Goal: Task Accomplishment & Management: Manage account settings

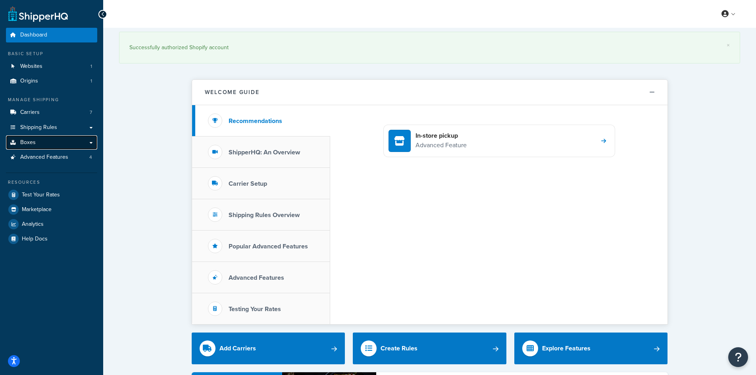
click at [38, 145] on link "Boxes" at bounding box center [51, 142] width 91 height 15
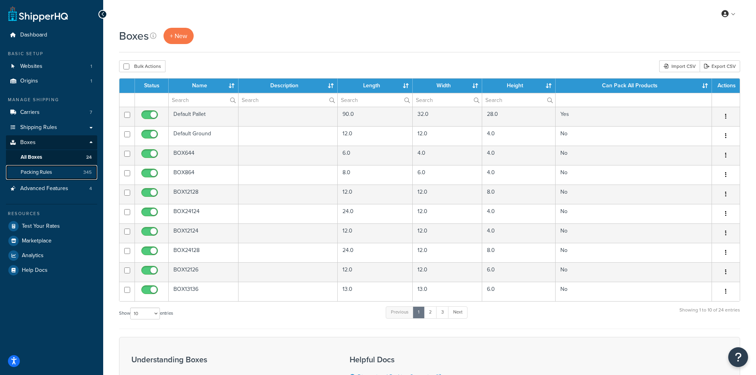
click at [41, 172] on span "Packing Rules" at bounding box center [36, 172] width 31 height 7
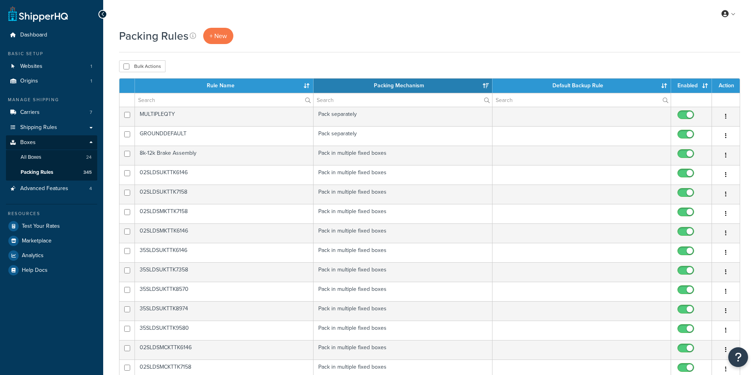
select select "15"
drag, startPoint x: 0, startPoint y: 0, endPoint x: 74, endPoint y: 173, distance: 188.0
click at [74, 173] on link "Packing Rules 345" at bounding box center [51, 172] width 91 height 15
select select "15"
click at [231, 40] on link "+ New" at bounding box center [218, 36] width 30 height 16
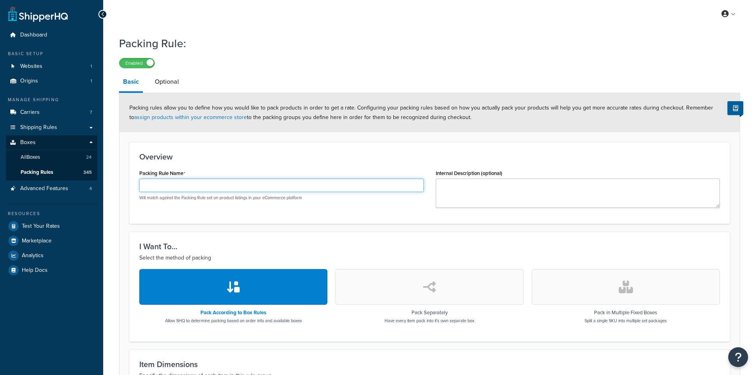
click at [174, 190] on input "Packing Rule Name" at bounding box center [281, 185] width 285 height 13
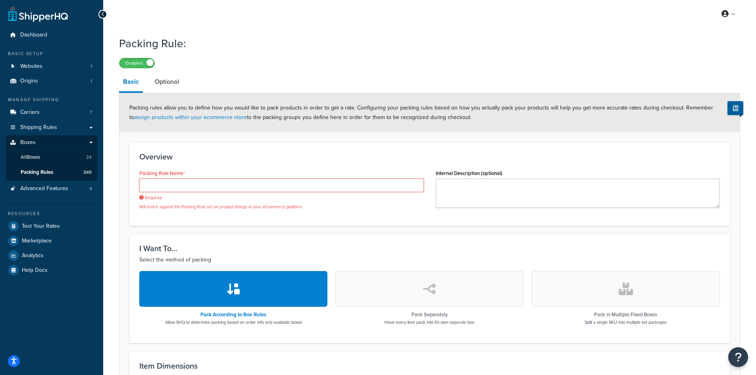
paste input "PS1822910"
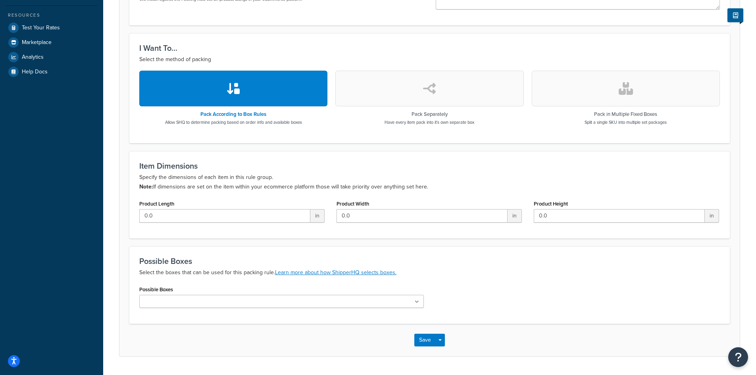
type input "PS1822910"
click at [411, 79] on button "button" at bounding box center [429, 89] width 188 height 36
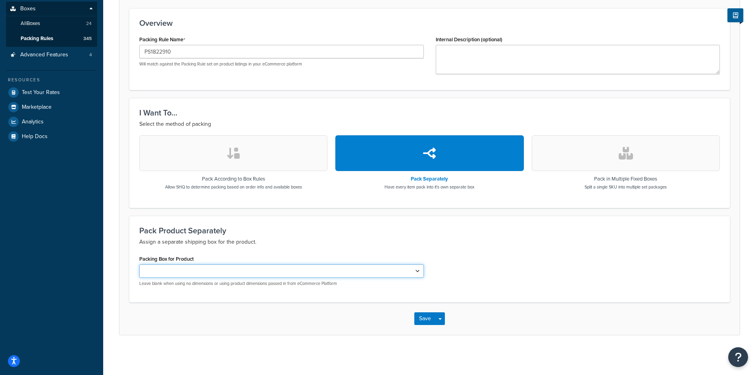
click at [175, 274] on select "Default Ground BOX644 BOX864 BOX12128 BOX24124 BOX12124 BOX24128 BOX12126 BOX13…" at bounding box center [281, 270] width 285 height 13
click at [535, 279] on div "Packing Box for Product Default Ground BOX644 BOX864 BOX12128 BOX24124 BOX12124…" at bounding box center [429, 272] width 593 height 39
click at [613, 161] on button "button" at bounding box center [626, 153] width 188 height 36
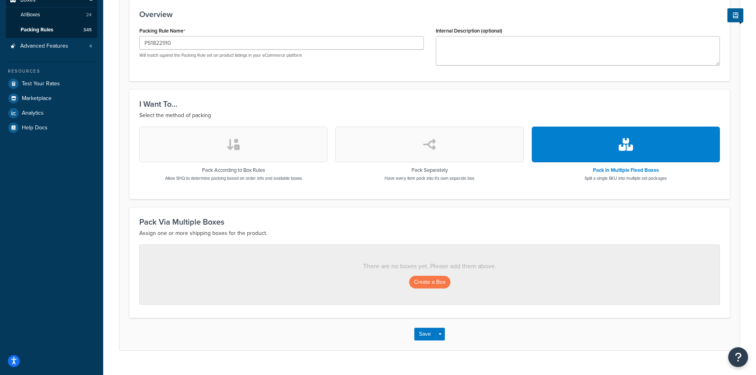
scroll to position [158, 0]
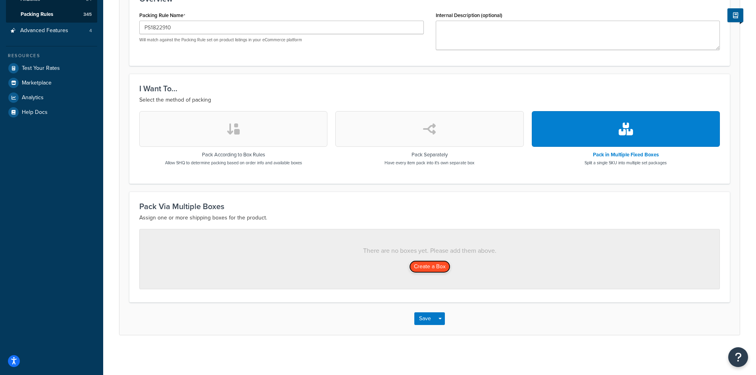
click at [435, 270] on button "Create a Box" at bounding box center [429, 266] width 41 height 13
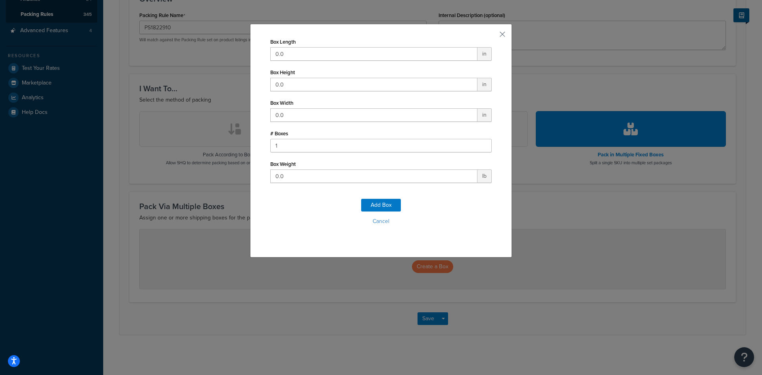
drag, startPoint x: 303, startPoint y: 47, endPoint x: 277, endPoint y: 52, distance: 26.7
click at [277, 52] on div "Box Length 0.0 in" at bounding box center [381, 48] width 222 height 25
drag, startPoint x: 286, startPoint y: 55, endPoint x: 224, endPoint y: 77, distance: 66.6
click at [224, 77] on div "Box Length 0.0 in Box Height 0.0 in Box Width 0.0 in # Boxes 1 Box Weight 0.0 l…" at bounding box center [381, 187] width 762 height 375
type input "30"
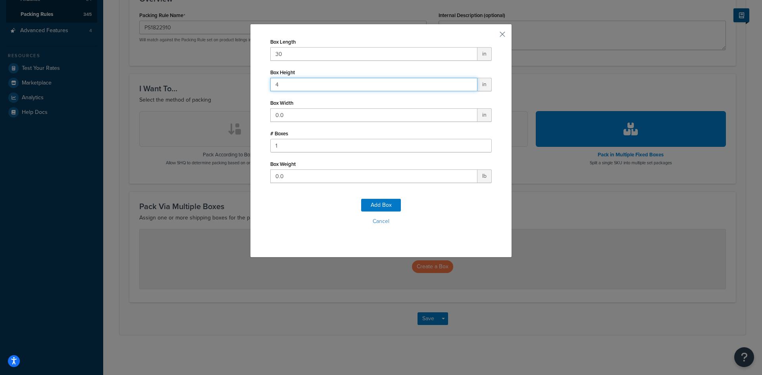
type input "4"
type input "12"
click at [321, 179] on input "0.0" at bounding box center [373, 176] width 207 height 13
type input "0"
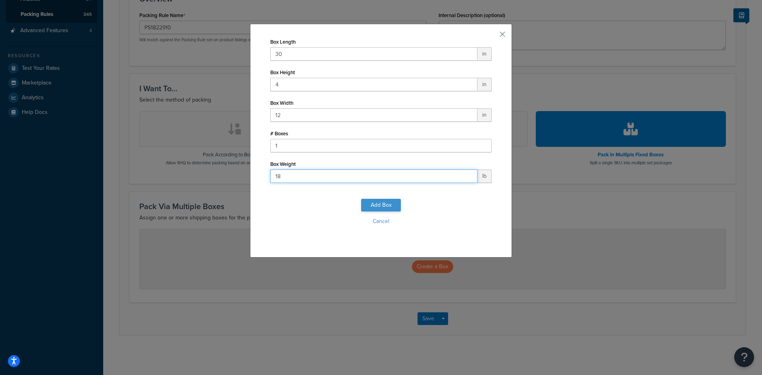
type input "18"
click at [376, 211] on button "Add Box" at bounding box center [381, 205] width 40 height 13
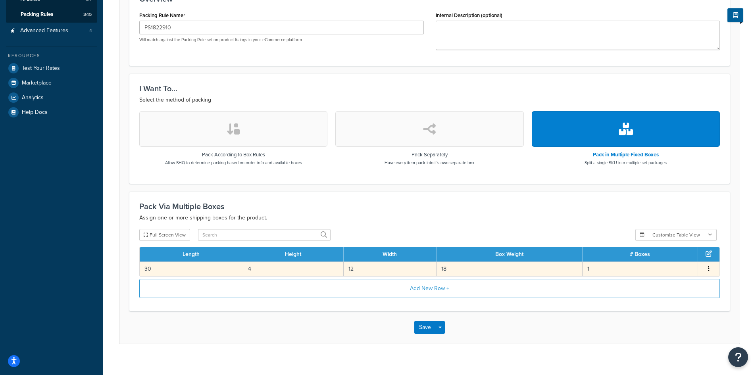
click at [713, 267] on span "Edit Delete" at bounding box center [709, 269] width 12 height 9
click at [711, 266] on button "button" at bounding box center [709, 269] width 6 height 9
click at [656, 258] on div "Edit" at bounding box center [668, 261] width 56 height 16
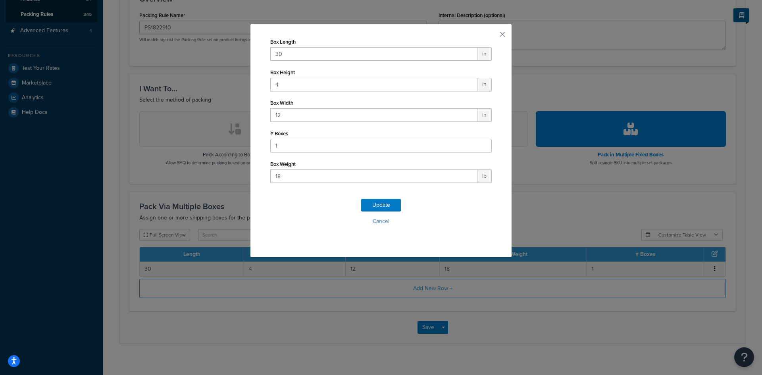
click at [297, 139] on div "# Boxes 1" at bounding box center [381, 140] width 222 height 25
click at [293, 146] on input "1" at bounding box center [381, 145] width 222 height 13
type input "10"
click at [372, 205] on button "Update" at bounding box center [381, 205] width 40 height 13
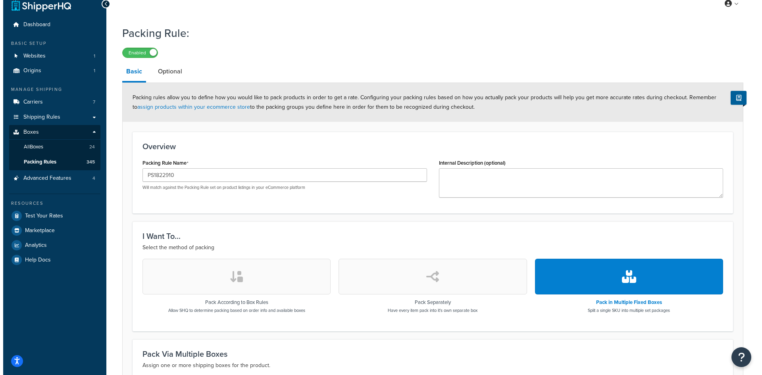
scroll to position [0, 0]
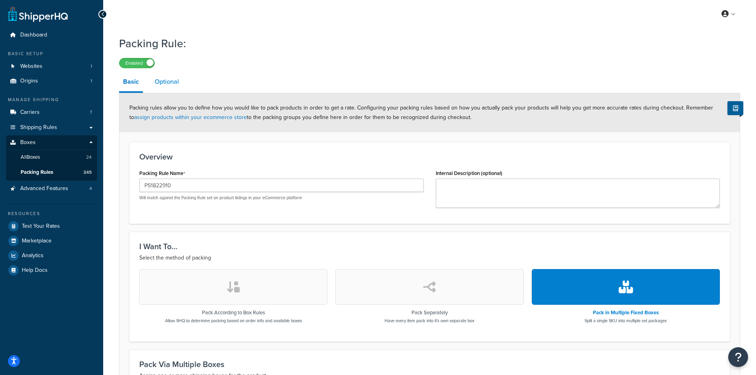
click at [170, 77] on link "Optional" at bounding box center [167, 81] width 32 height 19
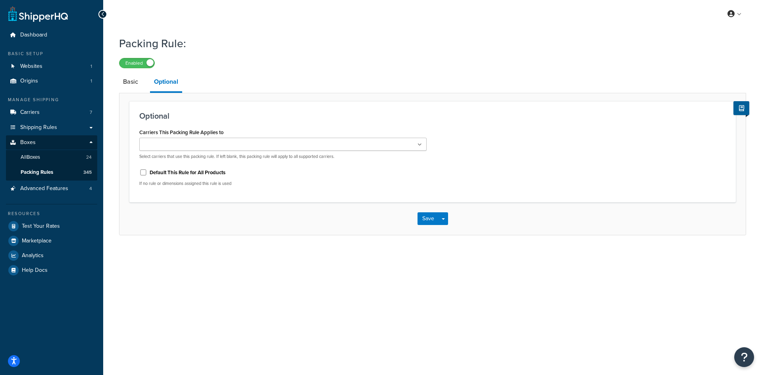
click at [185, 148] on input "Carriers This Packing Rule Applies to" at bounding box center [177, 145] width 70 height 9
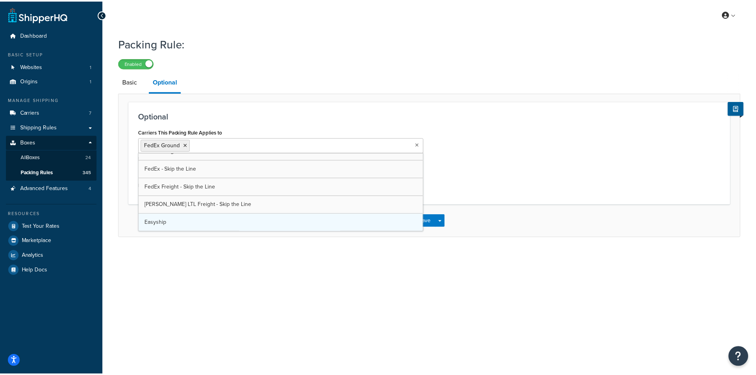
scroll to position [10, 0]
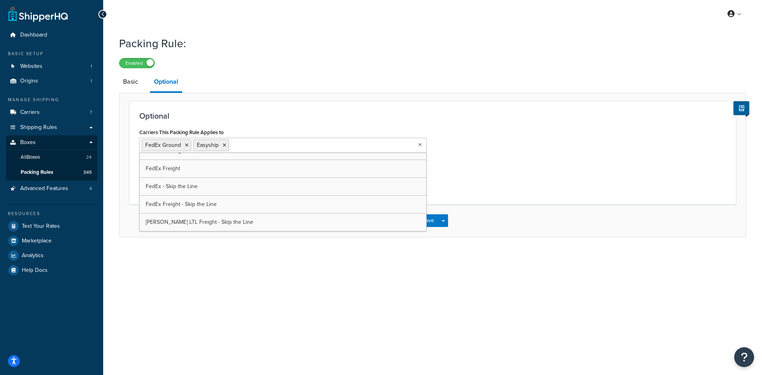
click at [309, 102] on div "Optional Carriers This Packing Rule Applies to FedEx Ground Easyship SAIA LTL F…" at bounding box center [432, 152] width 607 height 103
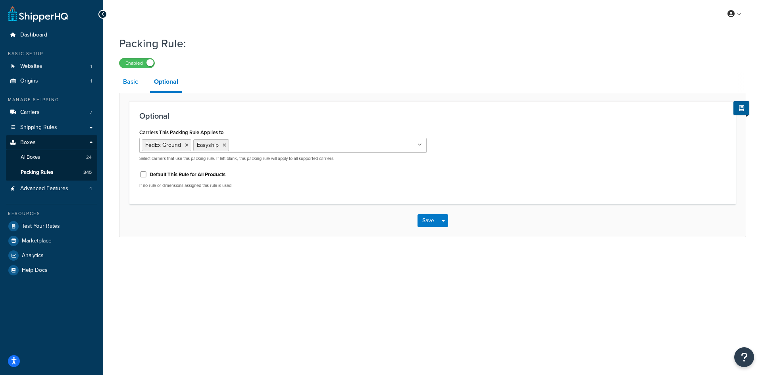
drag, startPoint x: 127, startPoint y: 79, endPoint x: 133, endPoint y: 81, distance: 5.8
click at [127, 79] on link "Basic" at bounding box center [130, 81] width 23 height 19
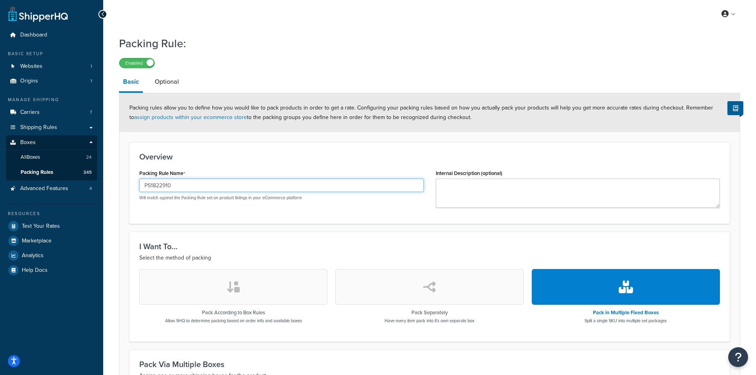
click at [152, 188] on input "PS1822910" at bounding box center [281, 185] width 285 height 13
click at [167, 189] on input "PS-18229-10" at bounding box center [281, 185] width 285 height 13
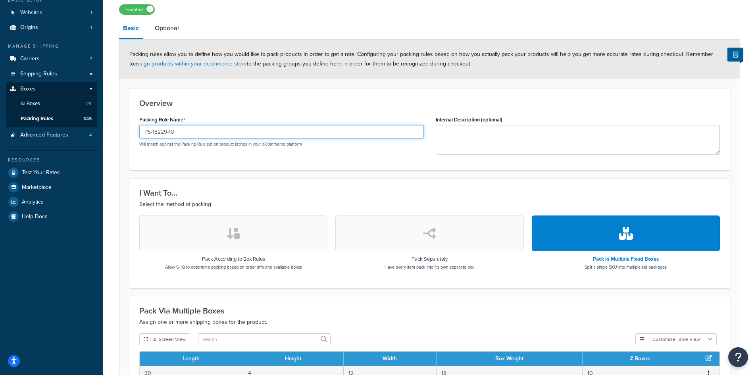
scroll to position [167, 0]
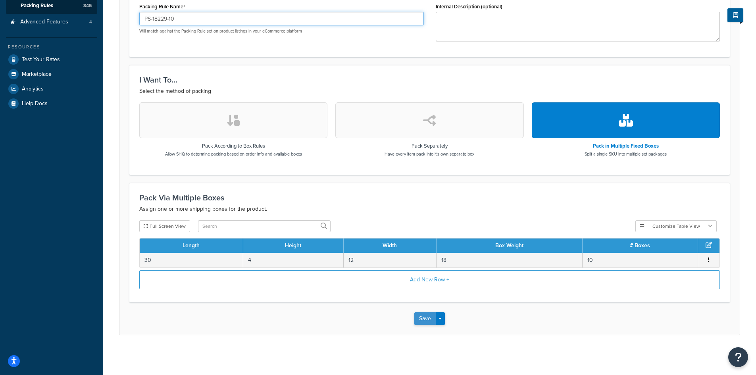
type input "PS-18229-10"
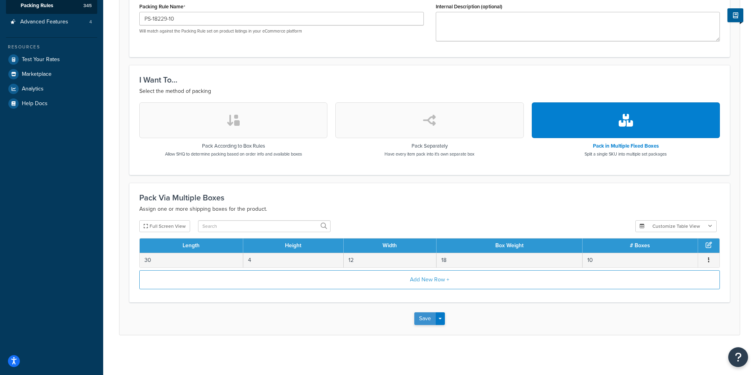
click at [424, 319] on button "Save" at bounding box center [424, 318] width 21 height 13
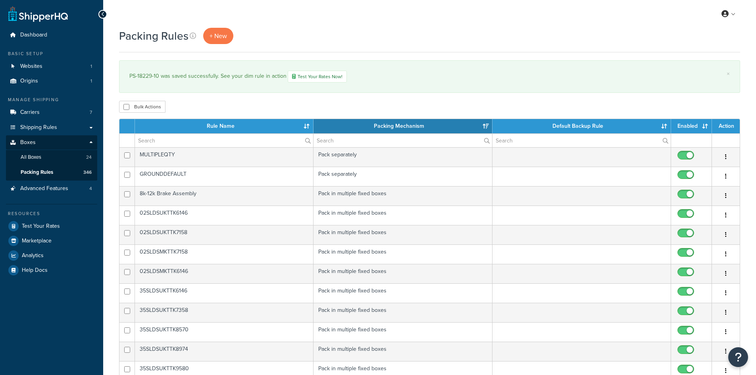
select select "15"
drag, startPoint x: 159, startPoint y: 79, endPoint x: 129, endPoint y: 77, distance: 30.2
click at [129, 77] on div "× PS-18229-10 was saved successfully. See your dim rule in action Test Your Rat…" at bounding box center [429, 76] width 621 height 33
copy div "PS-18229-10"
click at [153, 139] on input "text" at bounding box center [224, 140] width 178 height 13
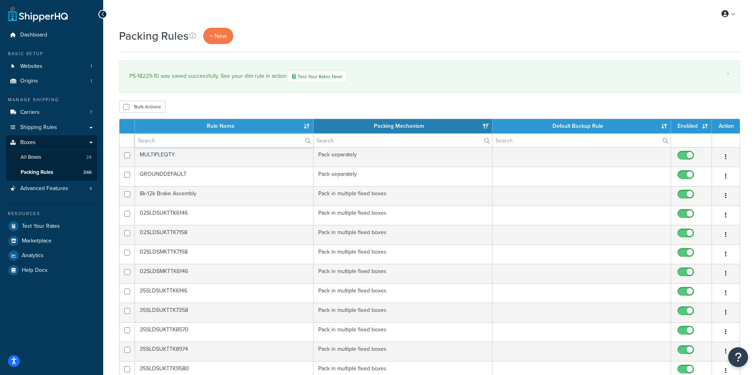
paste input "PS-18229-10"
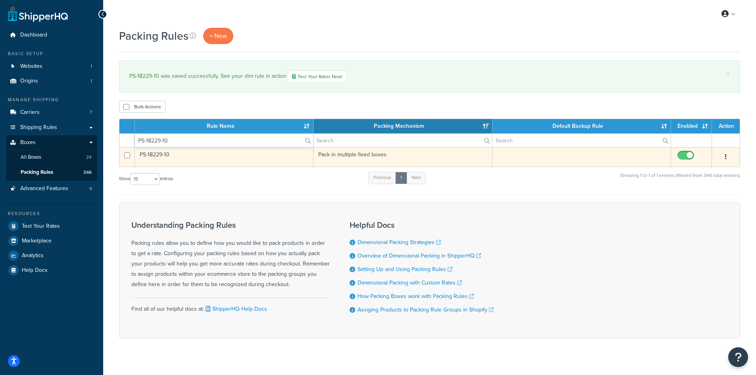
type input "PS-18229-10"
click at [726, 158] on icon "button" at bounding box center [726, 157] width 2 height 6
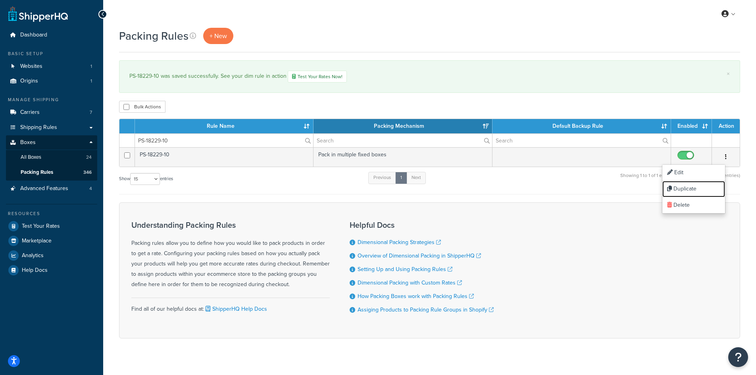
drag, startPoint x: 680, startPoint y: 188, endPoint x: 414, endPoint y: 36, distance: 306.4
click at [680, 188] on link "Duplicate" at bounding box center [694, 189] width 63 height 16
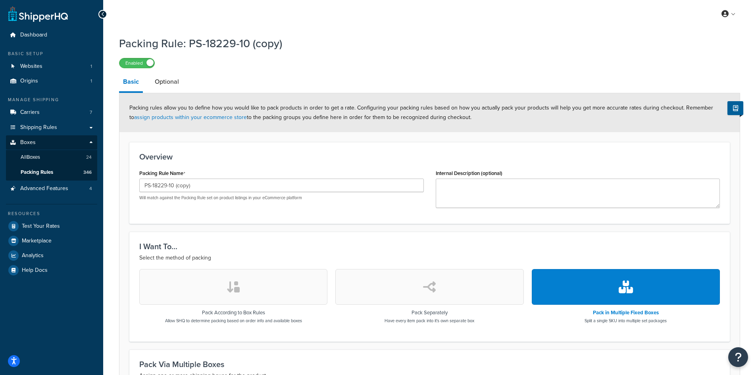
click at [214, 193] on div "PS-18229-10 (copy) Will match against the Packing Rule set on product listings …" at bounding box center [281, 190] width 285 height 22
drag, startPoint x: 187, startPoint y: 185, endPoint x: 170, endPoint y: 187, distance: 17.2
click at [170, 187] on input "PS-18229-10 (copy)" at bounding box center [281, 185] width 285 height 13
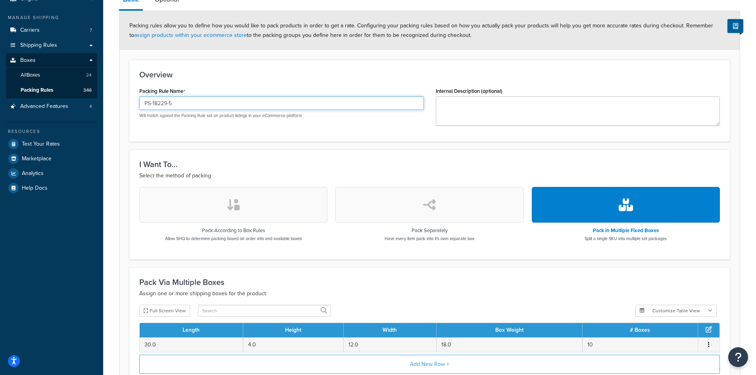
scroll to position [167, 0]
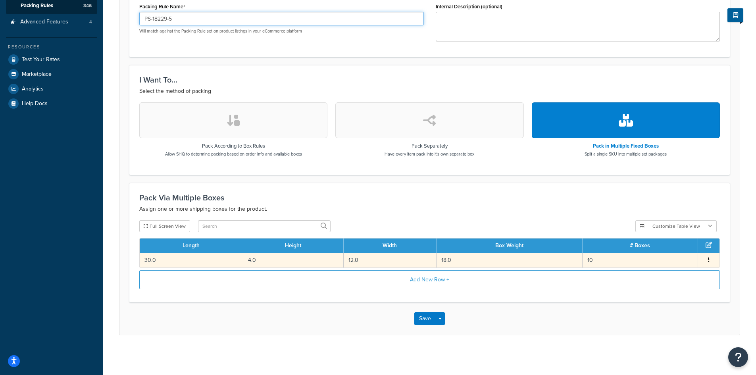
type input "PS-18229-5"
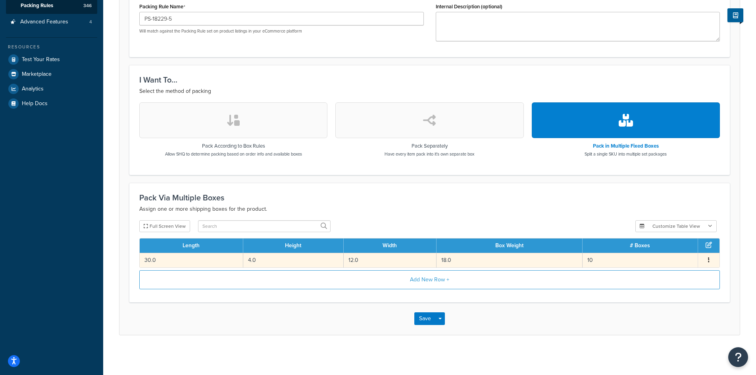
click at [707, 256] on button "button" at bounding box center [709, 260] width 6 height 9
click at [655, 249] on div "Edit" at bounding box center [668, 252] width 56 height 16
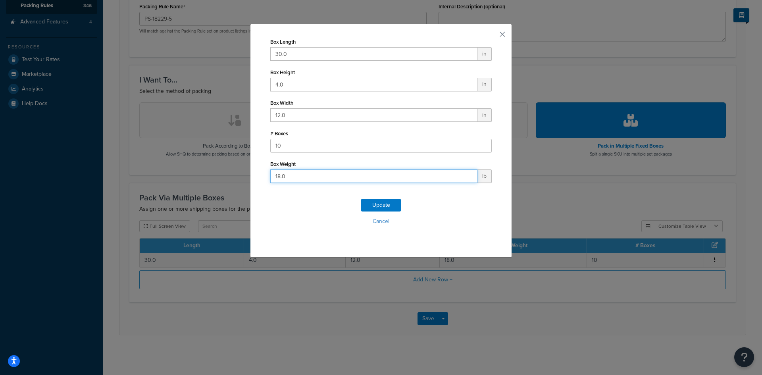
drag, startPoint x: 246, startPoint y: 177, endPoint x: 239, endPoint y: 178, distance: 7.2
click at [239, 178] on div "Box Length 30.0 in Box Height 4.0 in Box Width 12.0 in # Boxes 10 Box Weight 18…" at bounding box center [381, 187] width 762 height 375
drag, startPoint x: 310, startPoint y: 147, endPoint x: 191, endPoint y: 145, distance: 118.7
click at [191, 145] on div "Box Length 30.0 in Box Height 4.0 in Box Width 12.0 in # Boxes 10 Box Weight 18…" at bounding box center [381, 187] width 762 height 375
type input "5"
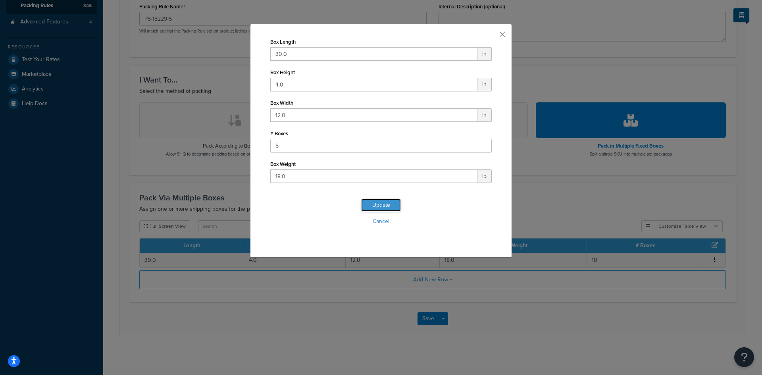
drag, startPoint x: 382, startPoint y: 204, endPoint x: 327, endPoint y: 198, distance: 54.8
click at [382, 204] on button "Update" at bounding box center [381, 205] width 40 height 13
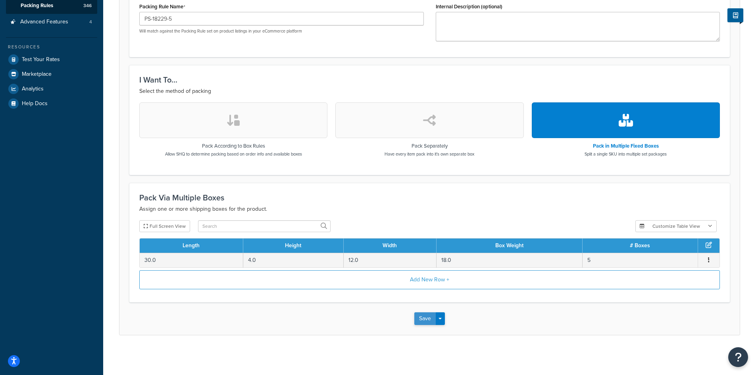
click at [419, 314] on button "Save" at bounding box center [424, 318] width 21 height 13
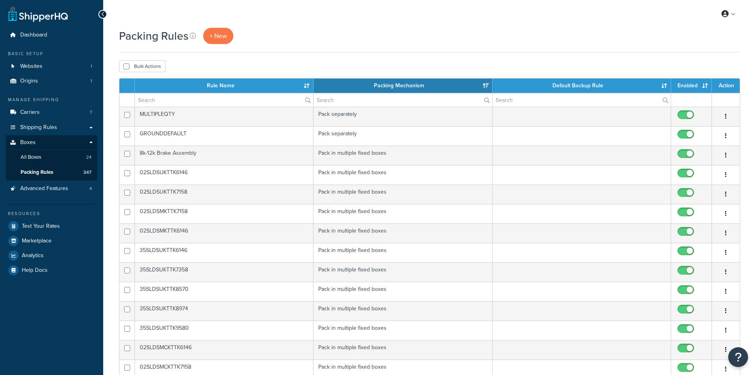
select select "15"
click at [149, 100] on input "text" at bounding box center [224, 99] width 178 height 13
paste input "PS-18229-10"
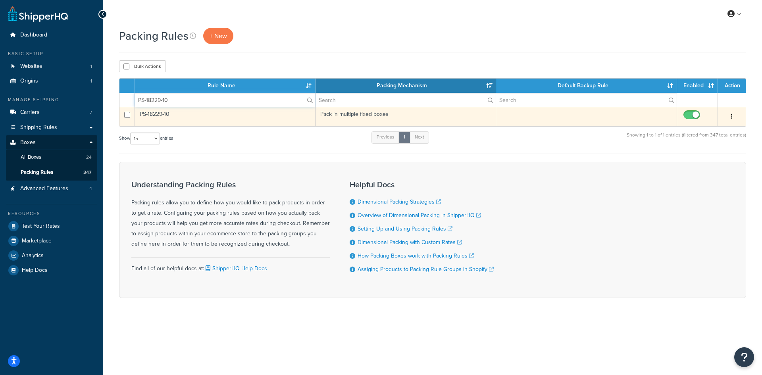
type input "PS-18229-10"
click at [734, 114] on button "button" at bounding box center [732, 116] width 11 height 13
click at [701, 148] on link "Duplicate" at bounding box center [700, 149] width 63 height 16
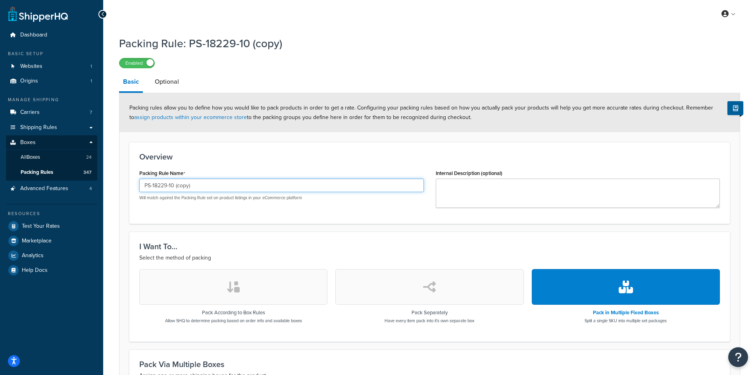
drag, startPoint x: 208, startPoint y: 184, endPoint x: 167, endPoint y: 191, distance: 41.5
click at [167, 191] on input "PS-18229-10 (copy)" at bounding box center [281, 185] width 285 height 13
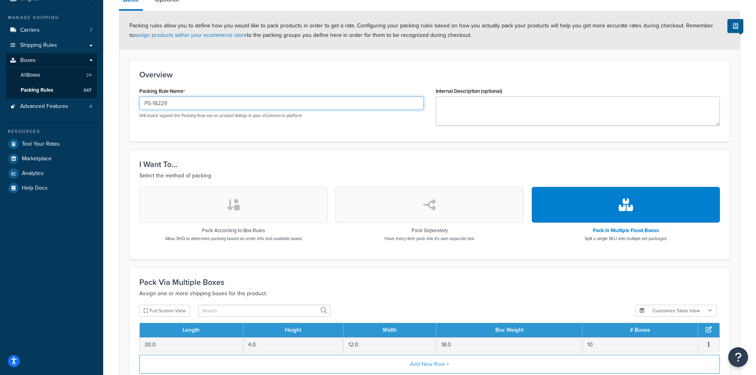
scroll to position [167, 0]
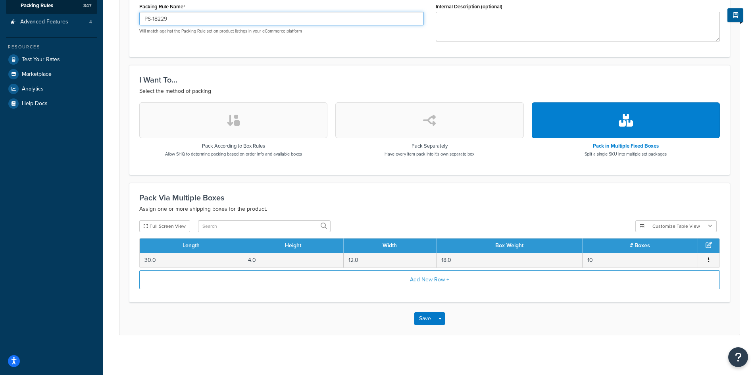
type input "PS-18229"
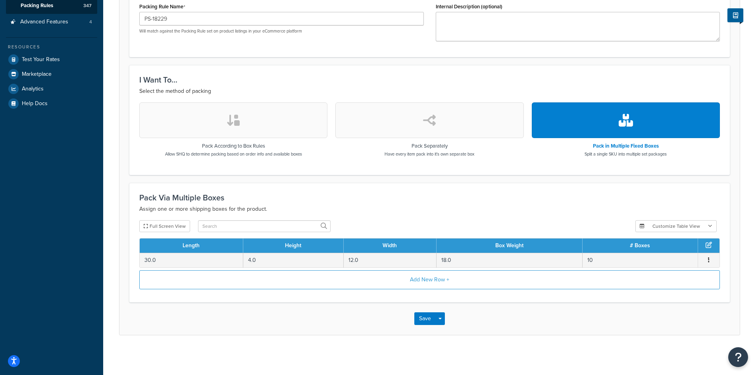
click at [296, 77] on h3 "I Want To..." at bounding box center [429, 79] width 581 height 9
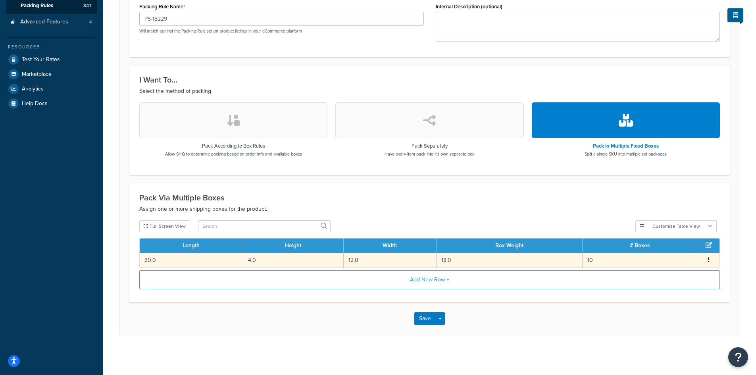
click at [707, 260] on button "button" at bounding box center [709, 260] width 6 height 9
click at [652, 252] on div "Edit" at bounding box center [668, 252] width 56 height 16
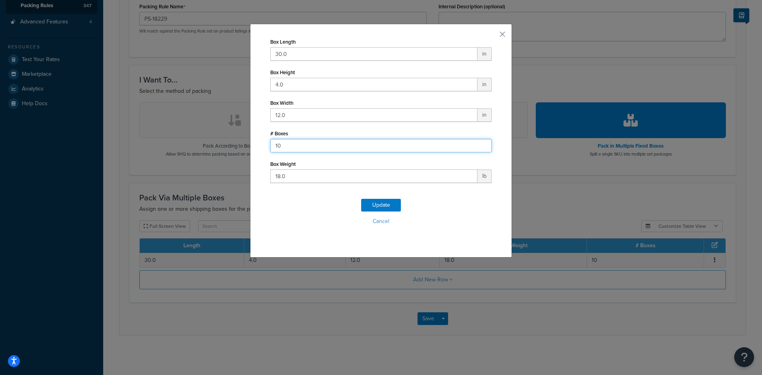
drag, startPoint x: 283, startPoint y: 150, endPoint x: 239, endPoint y: 150, distance: 44.9
click at [239, 150] on div "Box Length 30.0 in Box Height 4.0 in Box Width 12.0 in # Boxes 10 Box Weight 18…" at bounding box center [381, 187] width 762 height 375
type input "1"
click at [378, 199] on div "Update Cancel" at bounding box center [381, 215] width 222 height 52
click at [388, 209] on button "Update" at bounding box center [381, 205] width 40 height 13
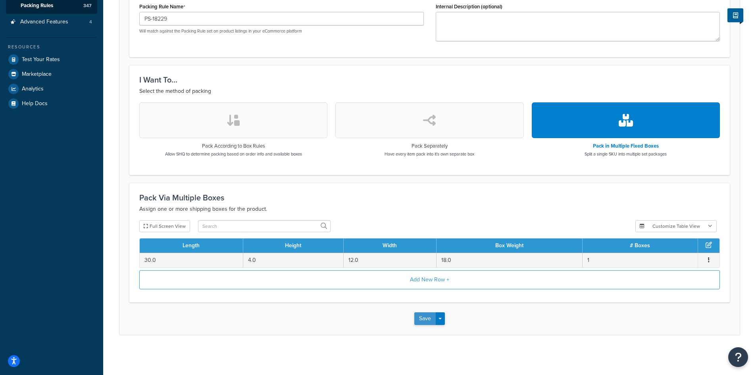
click at [425, 322] on button "Save" at bounding box center [424, 318] width 21 height 13
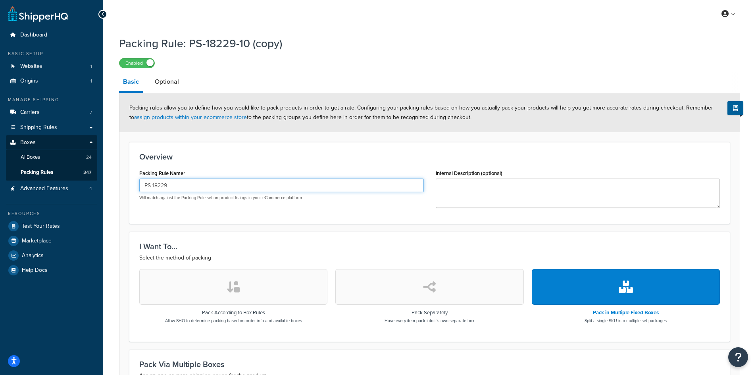
drag, startPoint x: 177, startPoint y: 186, endPoint x: 113, endPoint y: 182, distance: 64.9
click at [113, 182] on div "Packing Rule: PS-18229-10 (copy) Enabled Basic Optional Packing rules allow you…" at bounding box center [429, 277] width 653 height 490
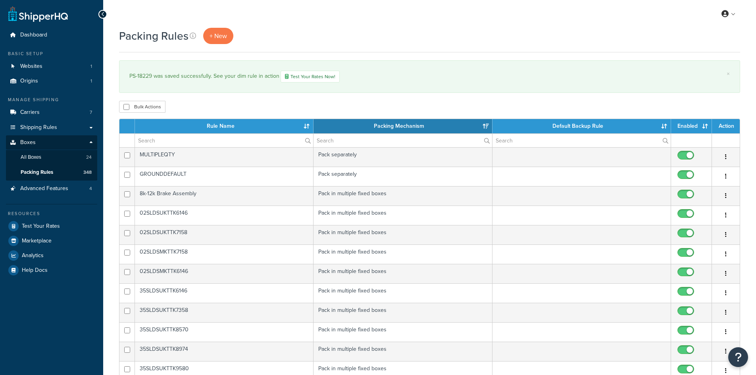
select select "15"
